Goal: Understand process/instructions: Learn how to perform a task or action

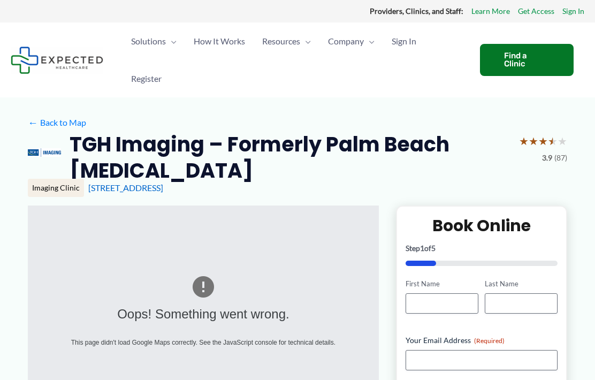
click at [235, 45] on span "How It Works" at bounding box center [219, 40] width 51 height 37
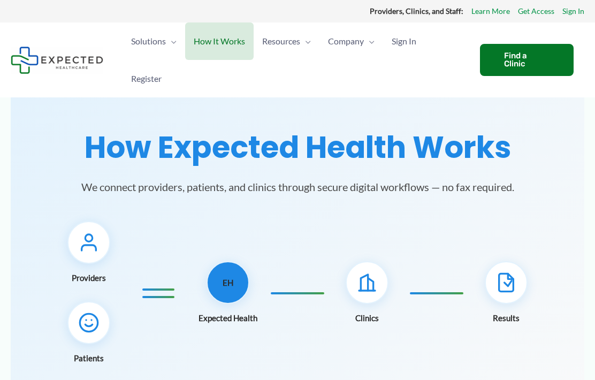
click at [99, 327] on icon at bounding box center [88, 322] width 21 height 21
click at [95, 320] on icon at bounding box center [88, 322] width 21 height 21
click at [520, 282] on div at bounding box center [506, 282] width 43 height 43
click at [510, 281] on icon at bounding box center [505, 282] width 21 height 21
click at [378, 287] on div at bounding box center [366, 282] width 43 height 43
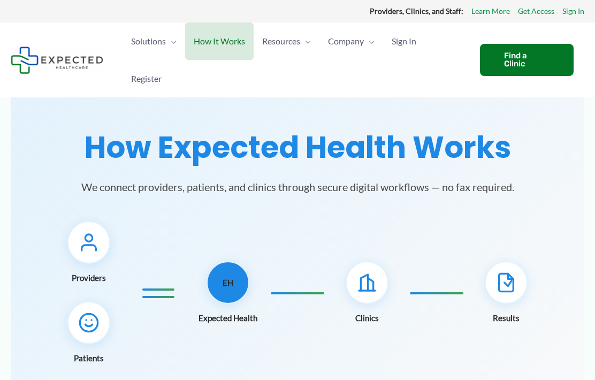
click at [237, 285] on div "EH" at bounding box center [227, 282] width 43 height 43
